Goal: Information Seeking & Learning: Find specific fact

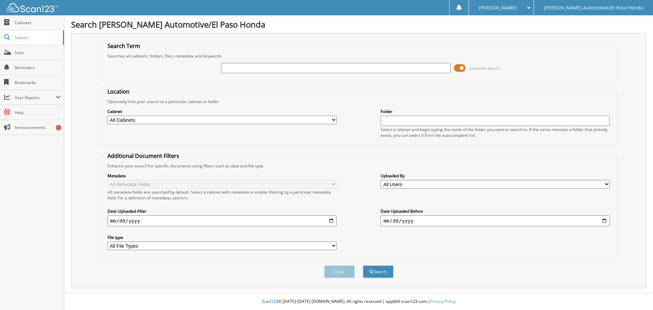
click at [267, 69] on input "text" at bounding box center [335, 68] width 229 height 10
type input "52215B"
click at [385, 274] on button "Search" at bounding box center [378, 271] width 31 height 13
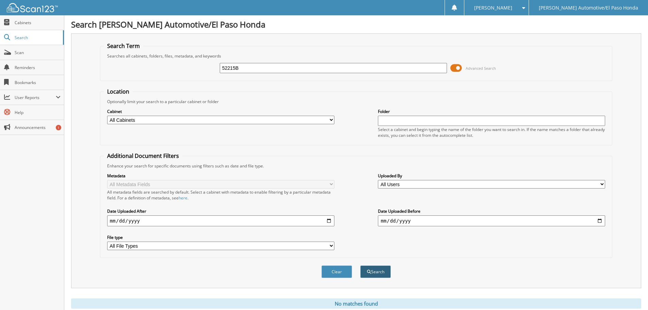
click at [377, 268] on button "Search" at bounding box center [375, 271] width 31 height 13
click at [456, 67] on span at bounding box center [456, 68] width 12 height 10
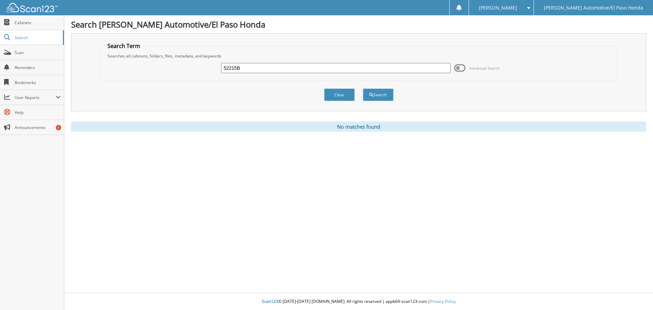
click at [257, 72] on input "52215B" at bounding box center [335, 68] width 229 height 10
type input "52215A"
click at [377, 96] on button "Search" at bounding box center [378, 94] width 31 height 13
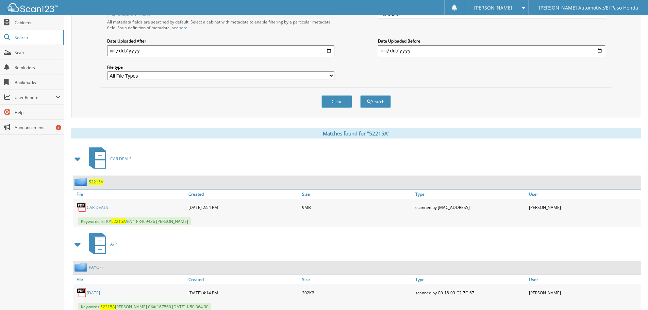
scroll to position [194, 0]
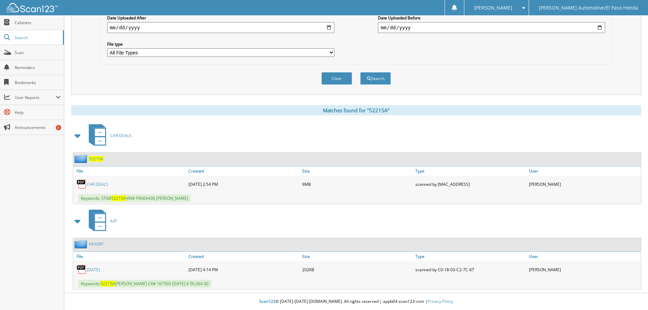
click at [106, 184] on link "CAR DEALS" at bounding box center [97, 184] width 21 height 6
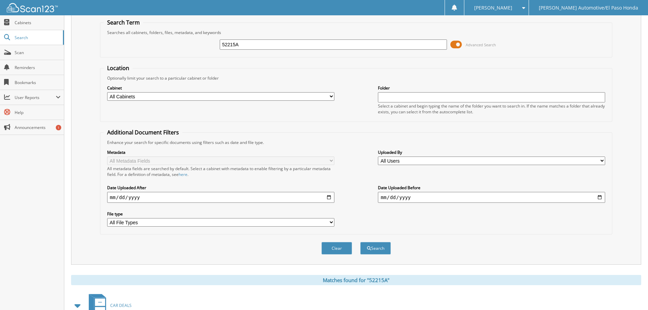
scroll to position [0, 0]
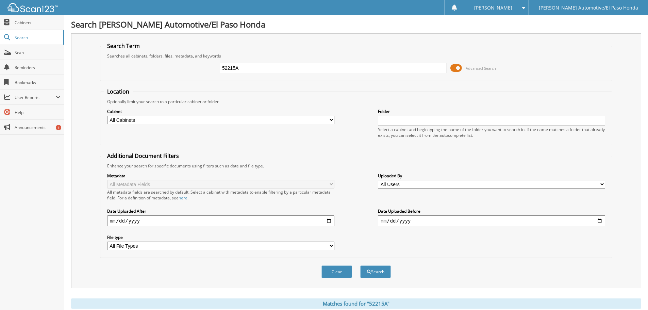
click at [275, 71] on input "52215A" at bounding box center [333, 68] width 227 height 10
type input "52215B"
click at [379, 272] on button "Search" at bounding box center [375, 271] width 31 height 13
click at [623, 214] on div "Search Term Searches all cabinets, folders, files, metadata, and keywords 52215…" at bounding box center [356, 160] width 570 height 255
